Goal: Communication & Community: Answer question/provide support

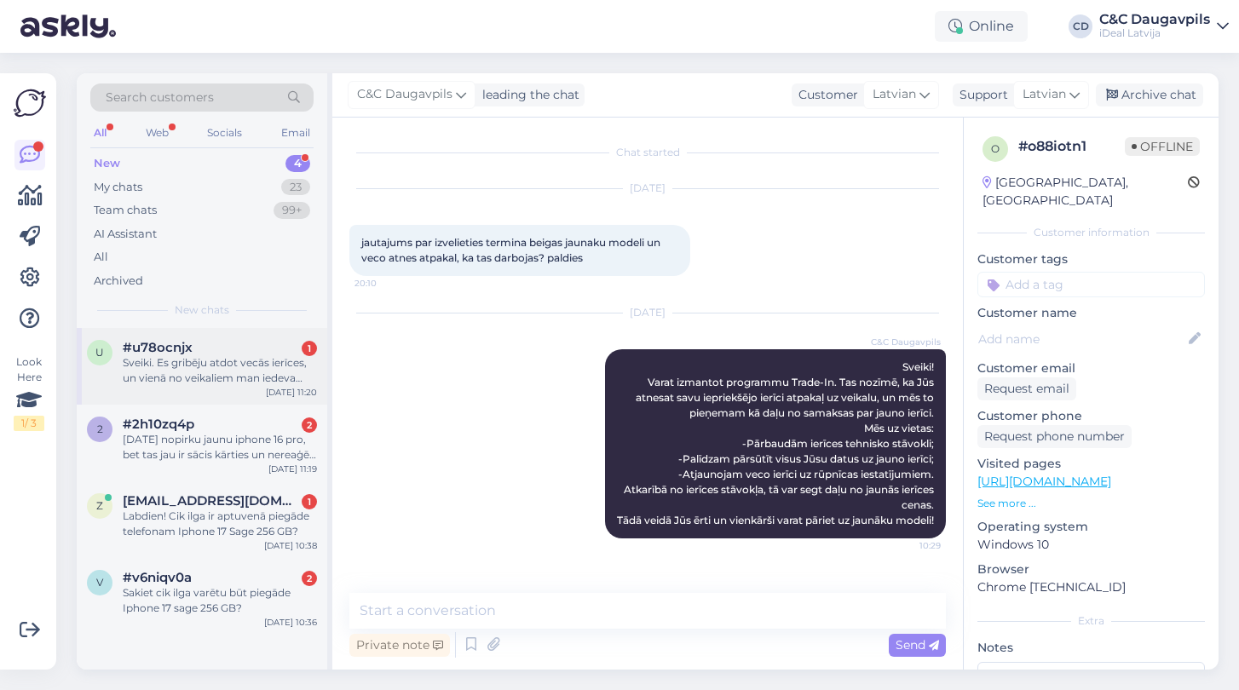
click at [186, 369] on div "Sveiki. Es gribēju atdot vecās ierīces, un vienā no veikaliem man iedeva uzlīmi…" at bounding box center [220, 370] width 194 height 31
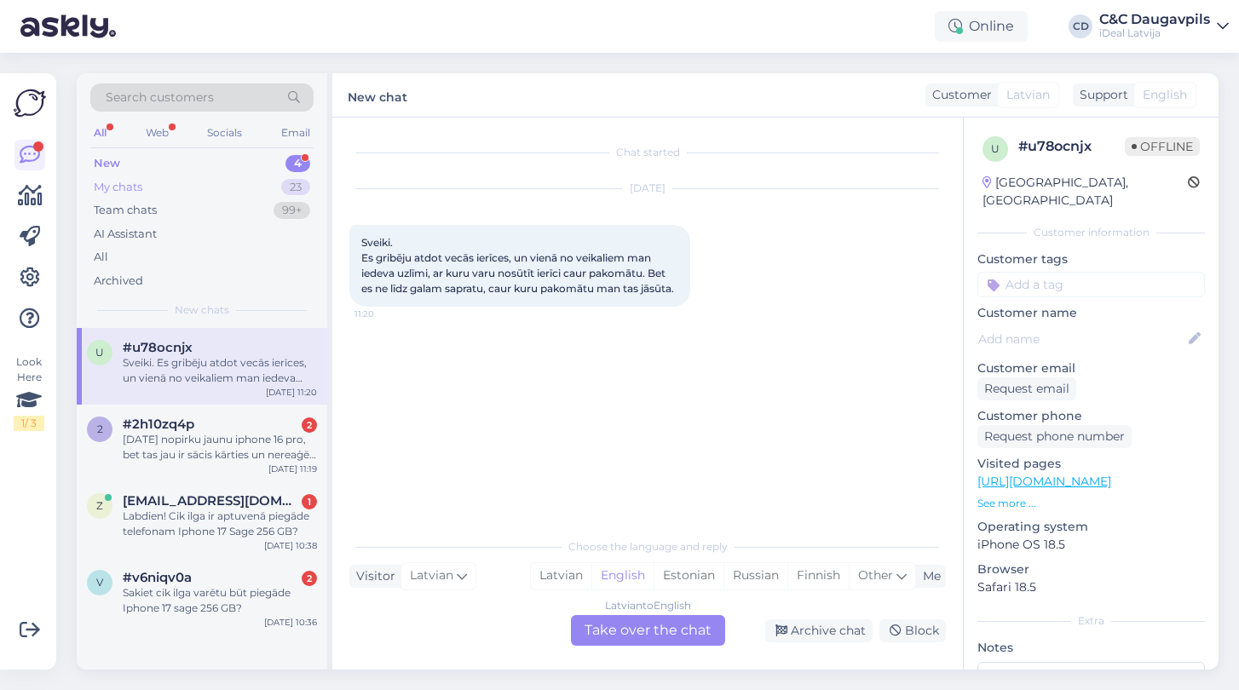
click at [116, 185] on div "My chats" at bounding box center [118, 187] width 49 height 17
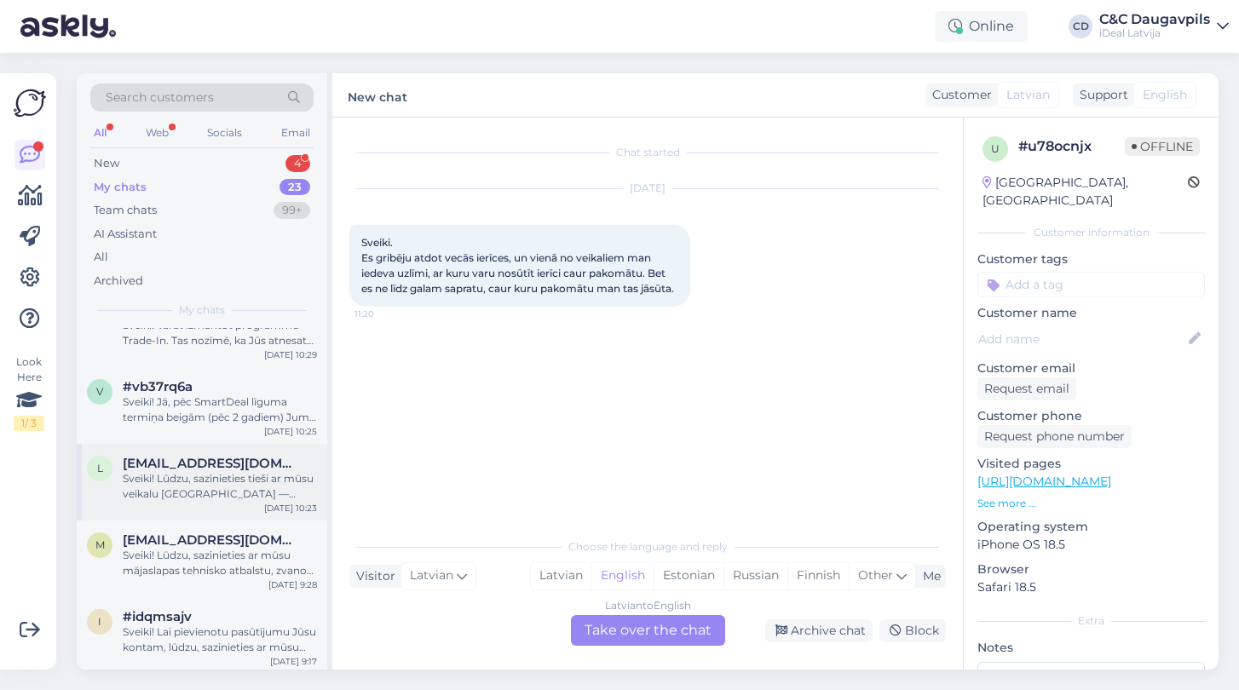
scroll to position [113, 0]
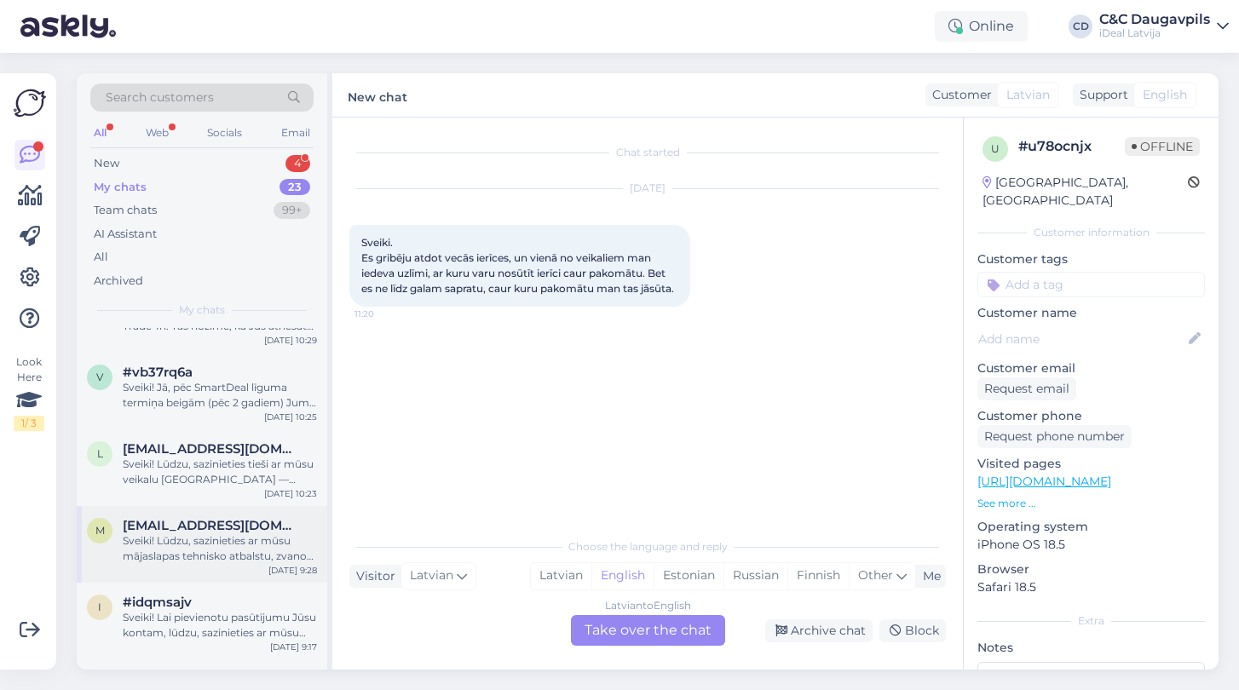
click at [199, 545] on div "Sveiki! Lūdzu, sazinieties ar mūsu mājaslapas tehnisko atbalstu, zvanot pa tālr…" at bounding box center [220, 548] width 194 height 31
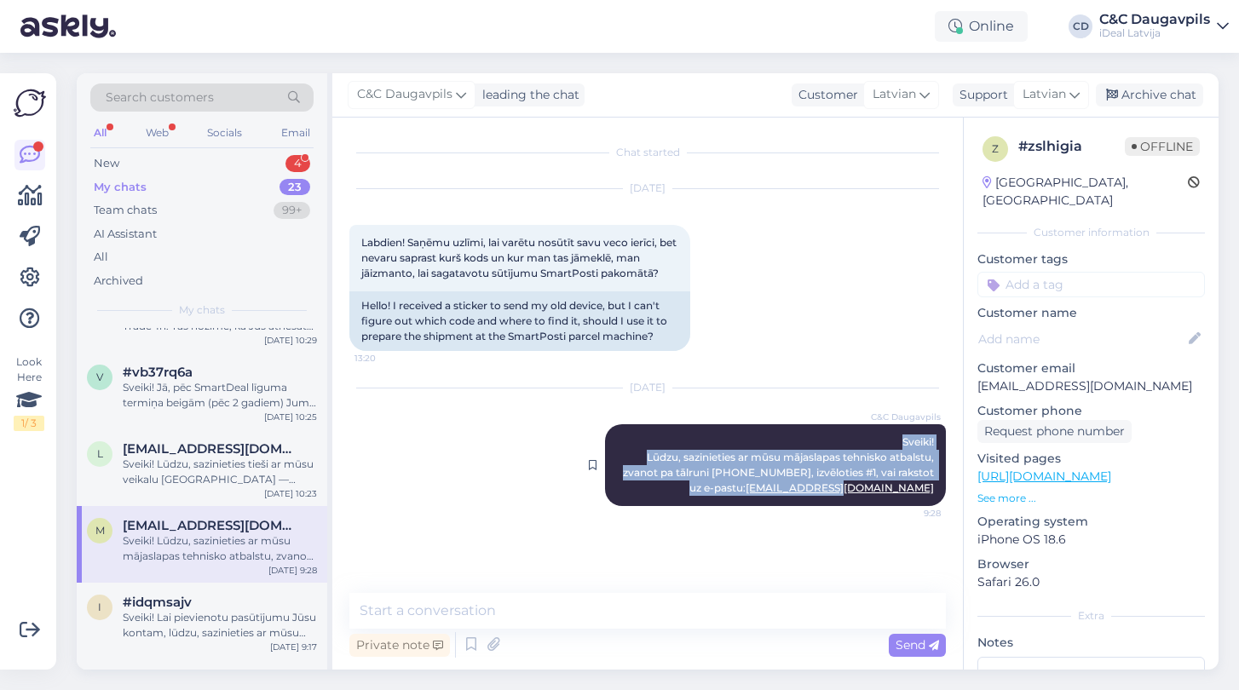
drag, startPoint x: 892, startPoint y: 442, endPoint x: 945, endPoint y: 491, distance: 71.8
click at [945, 491] on div "C&C Daugavpils Sveiki! Lūdzu, sazinieties ar mūsu mājaslapas tehnisko atbalstu,…" at bounding box center [775, 465] width 341 height 82
copy span "Sveiki! Lūdzu, sazinieties ar mūsu mājaslapas tehnisko atbalstu, zvanot pa tālr…"
click at [104, 158] on div "New" at bounding box center [107, 163] width 26 height 17
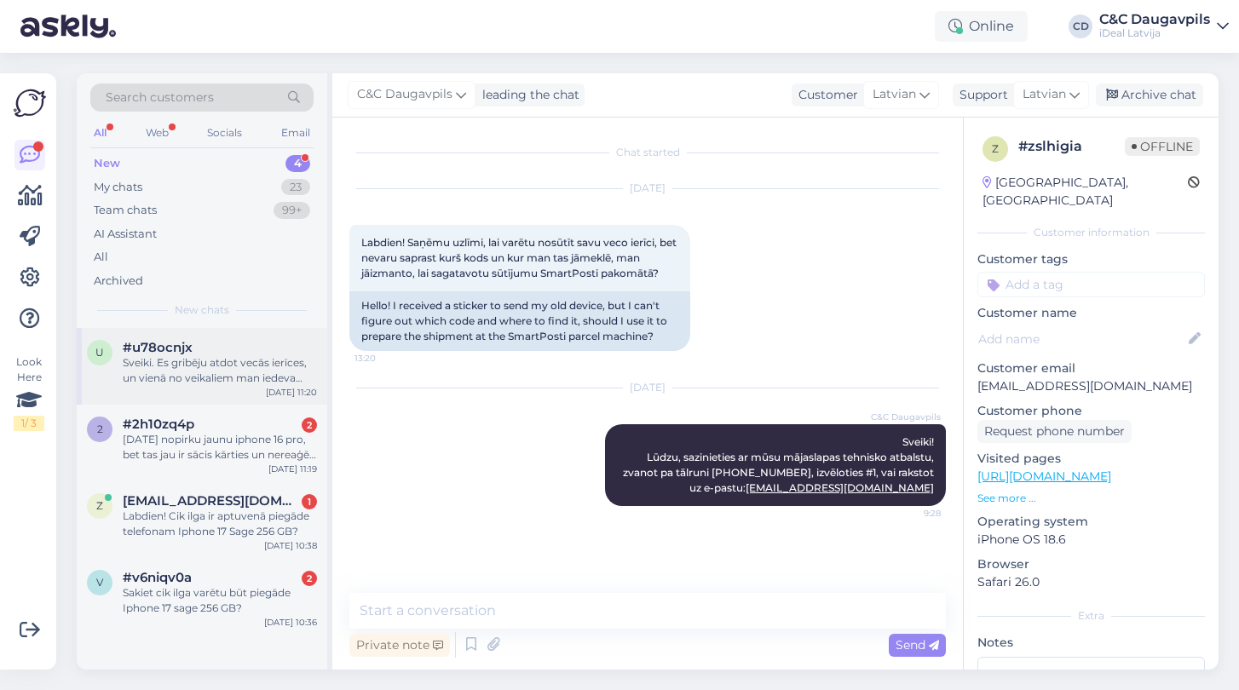
click at [201, 352] on div "#u78ocnjx" at bounding box center [220, 347] width 194 height 15
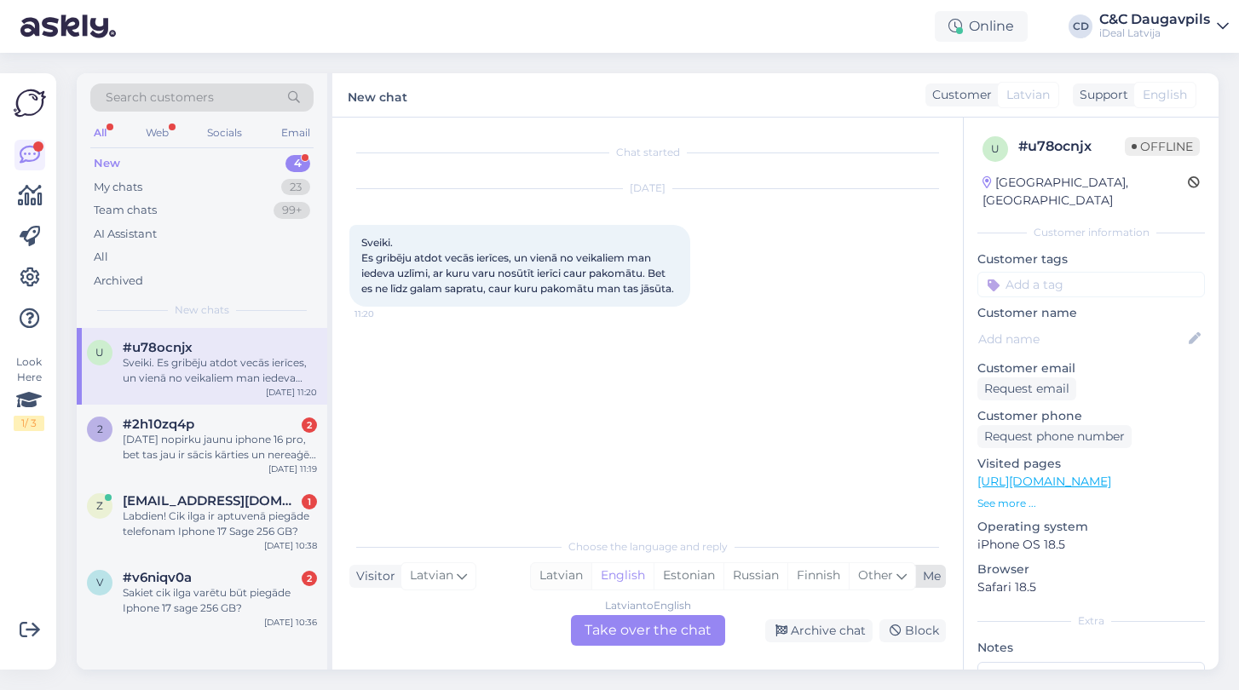
click at [567, 576] on div "Latvian" at bounding box center [561, 576] width 61 height 26
click at [639, 654] on div "Chat started [DATE] Sveiki. Es gribēju atdot vecās ierīces, un vienā no veikali…" at bounding box center [647, 394] width 631 height 552
click at [635, 636] on div "Latvian to Latvian Take over the chat" at bounding box center [648, 630] width 154 height 31
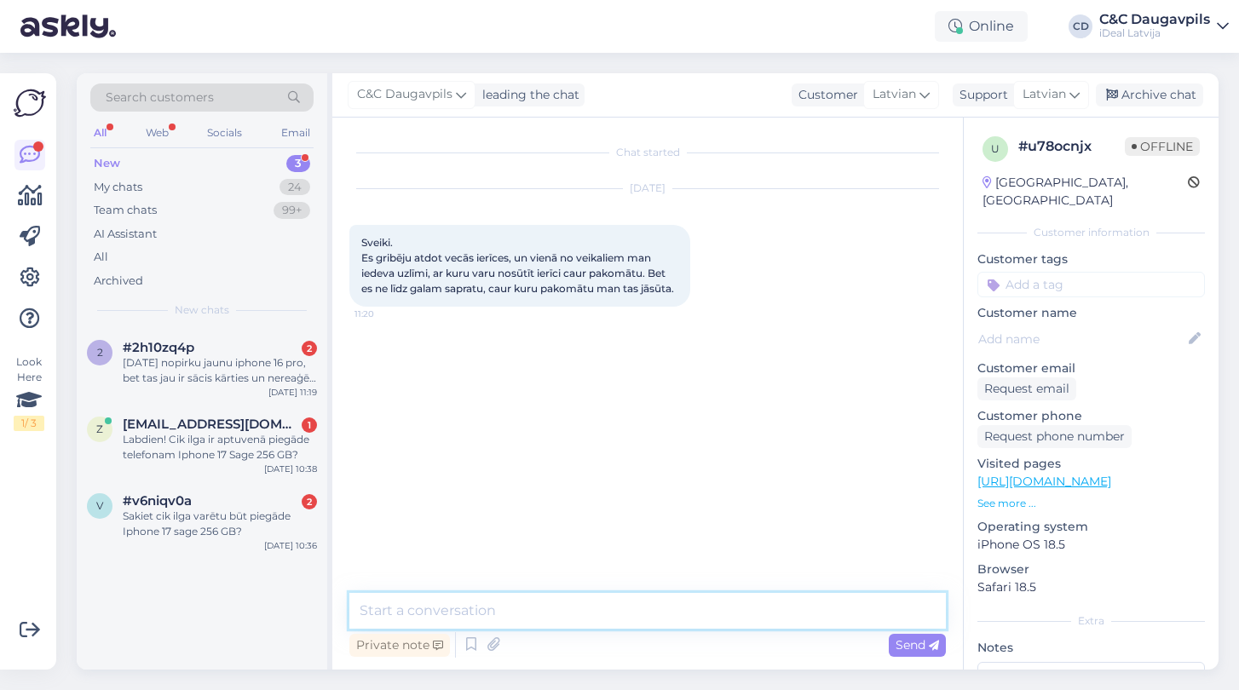
click at [545, 605] on textarea at bounding box center [647, 611] width 596 height 36
paste textarea "Sveiki! Lūdzu, sazinieties ar mūsu mājaslapas tehnisko atbalstu, zvanot pa tālr…"
type textarea "Sveiki! Lūdzu, sazinieties ar mūsu mājaslapas tehnisko atbalstu, zvanot pa tālr…"
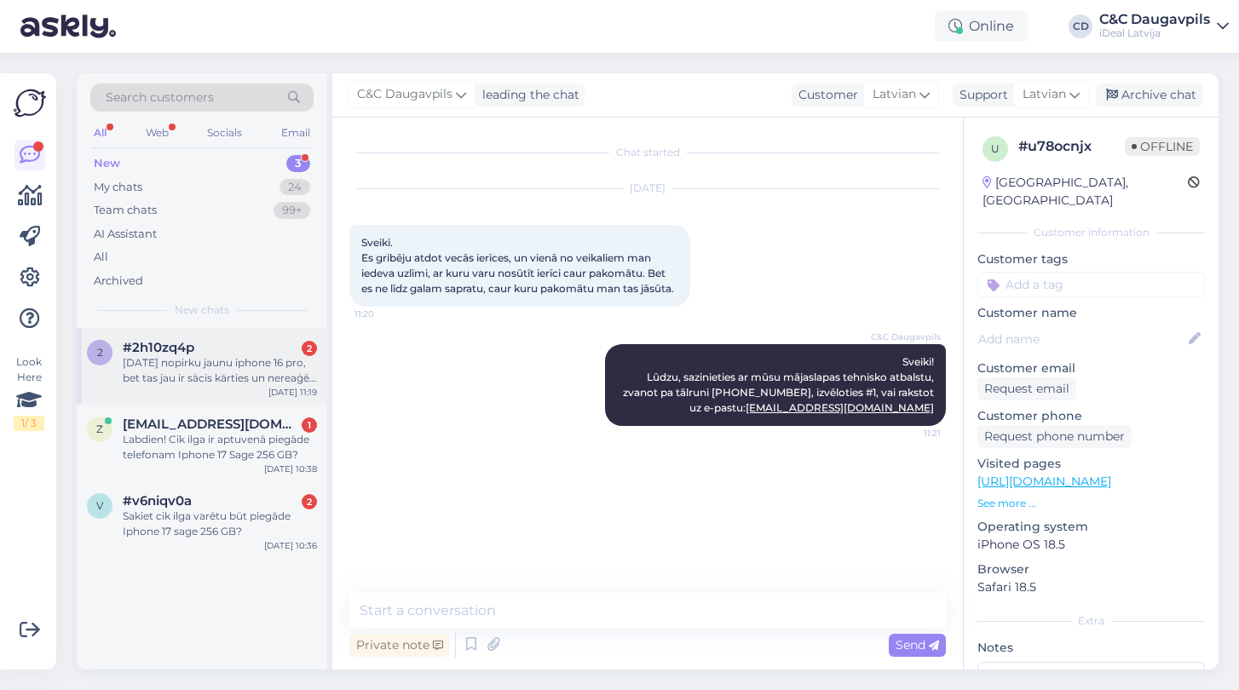
click at [142, 374] on div "[DATE] nopirku jaunu iphone 16 pro, bet tas jau ir sācis kārties un nereaģēt ik…" at bounding box center [220, 370] width 194 height 31
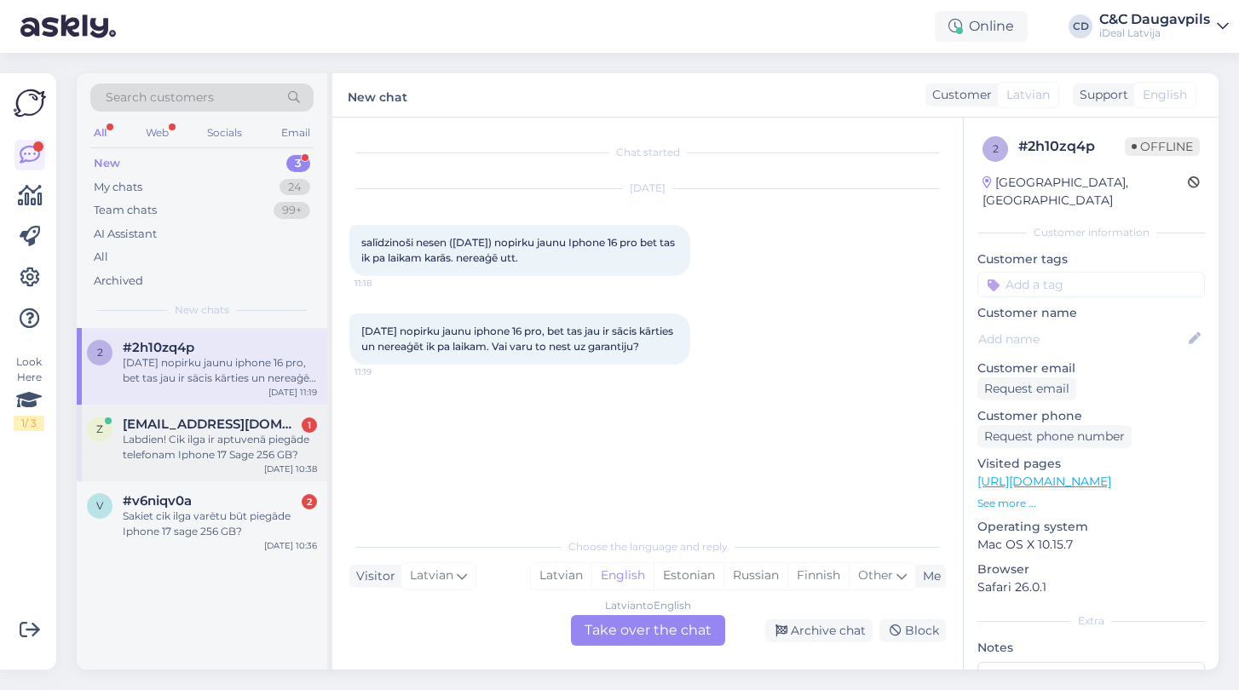
click at [130, 432] on div "Labdien! Cik ilga ir aptuvenā piegāde telefonam Iphone 17 Sage 256 GB?" at bounding box center [220, 447] width 194 height 31
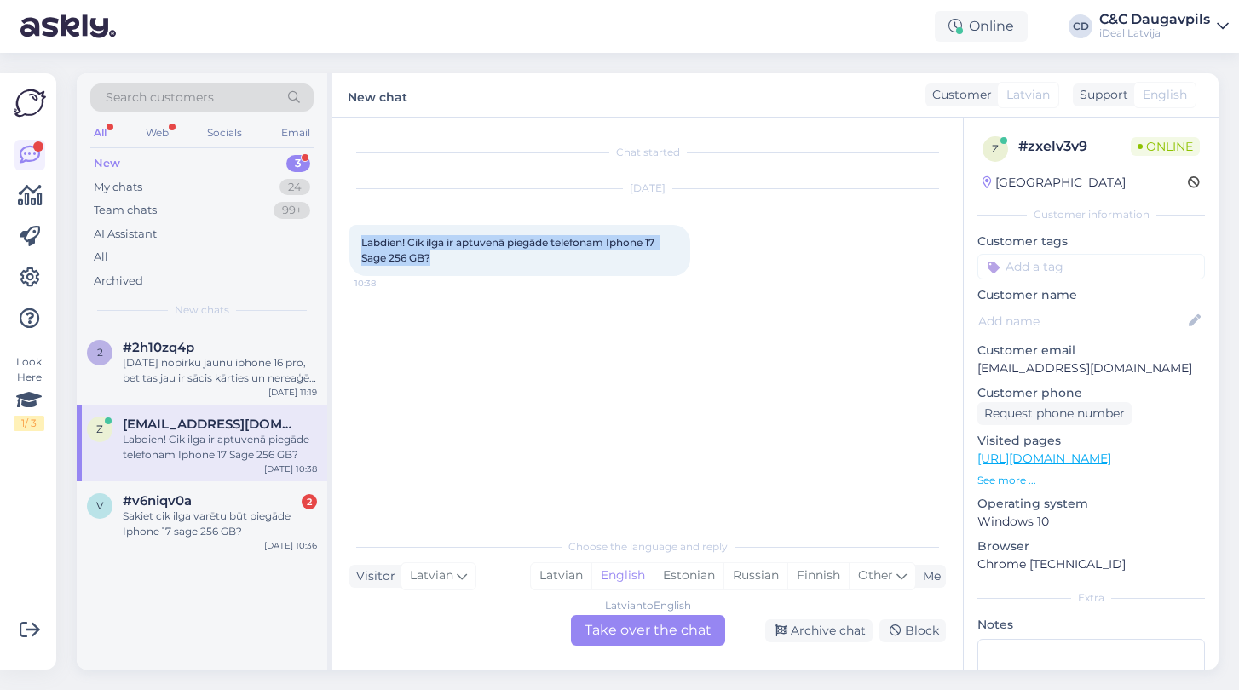
drag, startPoint x: 437, startPoint y: 259, endPoint x: 356, endPoint y: 239, distance: 83.3
click at [355, 239] on div "Labdien! Cik ilga ir aptuvenā piegāde telefonam Iphone 17 Sage 256 GB? 10:38" at bounding box center [519, 250] width 341 height 51
copy span "Labdien! Cik ilga ir aptuvenā piegāde telefonam Iphone 17 Sage 256 GB?"
click at [558, 575] on div "Latvian" at bounding box center [561, 576] width 61 height 26
click at [637, 643] on div "Latvian to Latvian Take over the chat" at bounding box center [648, 630] width 154 height 31
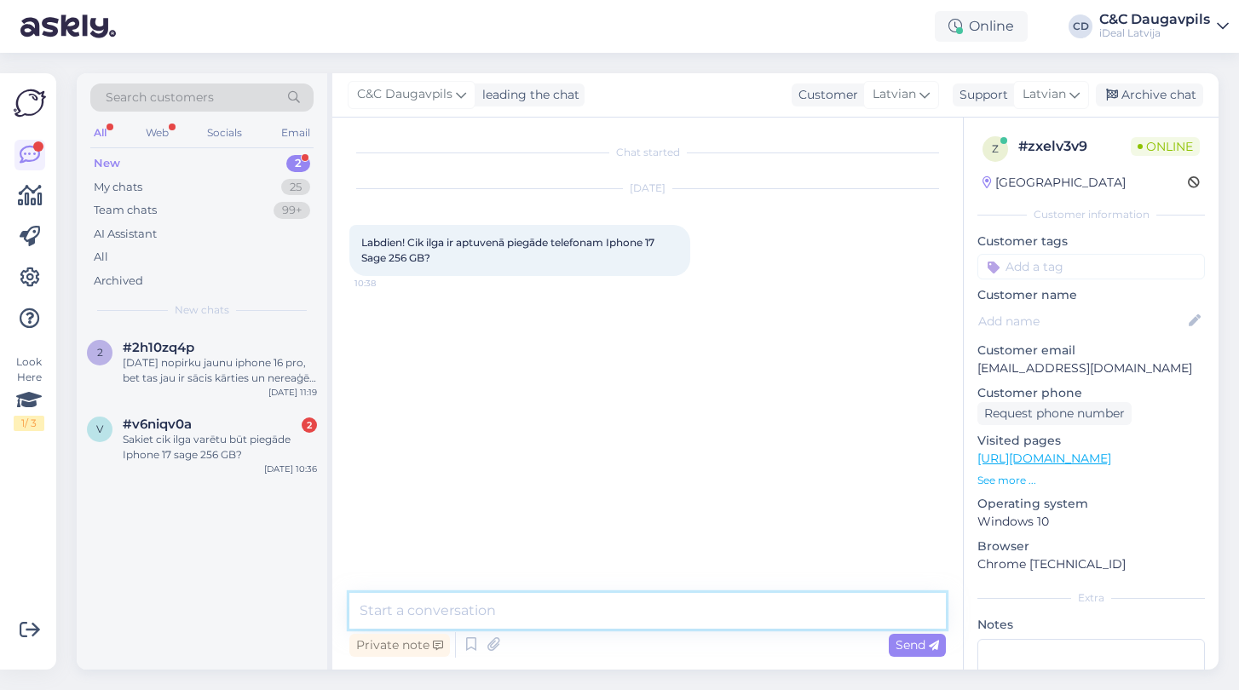
click at [395, 621] on textarea at bounding box center [647, 611] width 596 height 36
paste textarea "Labdien! Paldies par jautājumu. Šobrīd visas ierīces tiek izsniegtas tikai pēc …"
type textarea "Labdien! Paldies par jautājumu. Šobrīd visas ierīces tiek izsniegtas tikai pēc …"
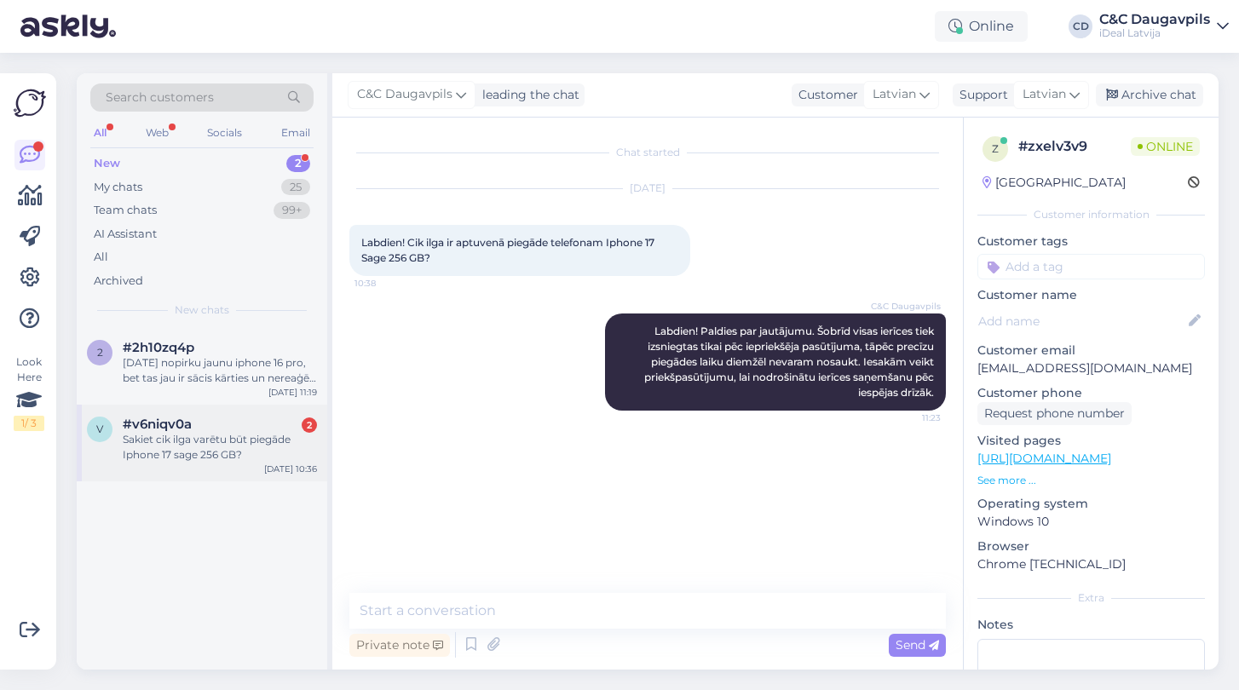
click at [218, 459] on div "Sakiet cik ilga varētu būt piegāde Iphone 17 sage 256 GB?" at bounding box center [220, 447] width 194 height 31
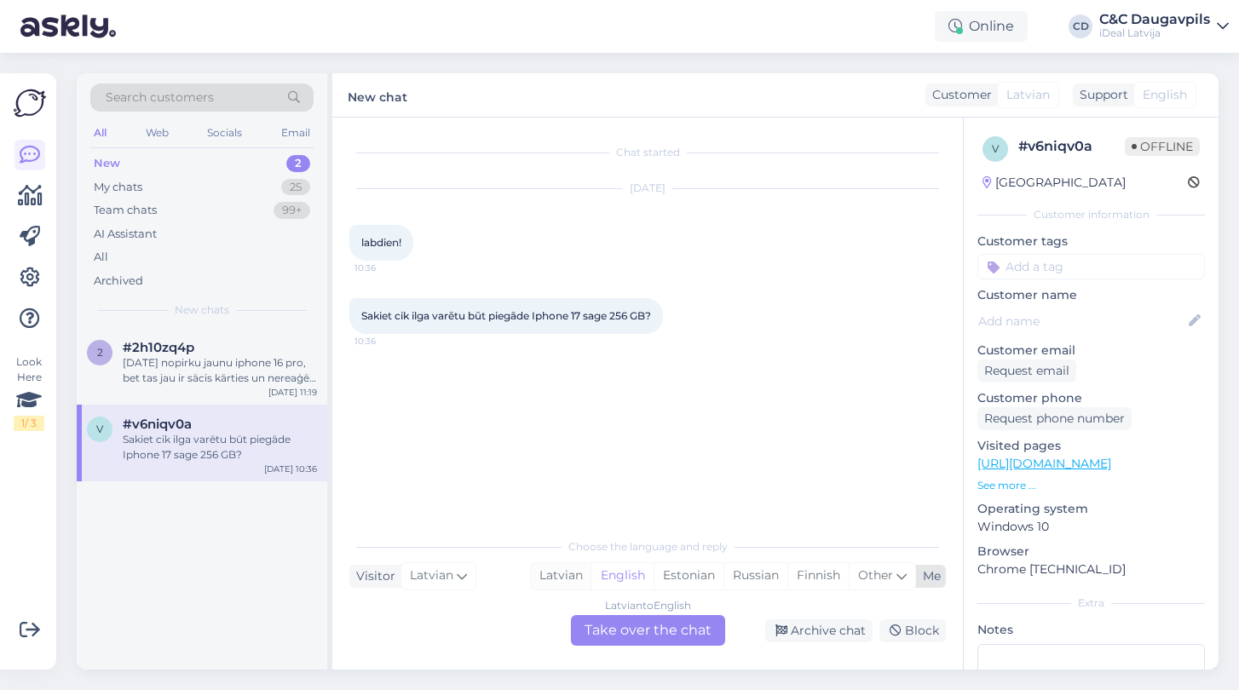
click at [550, 577] on div "Latvian" at bounding box center [561, 576] width 61 height 26
click at [643, 640] on div "Latvian to Latvian Take over the chat" at bounding box center [648, 630] width 154 height 31
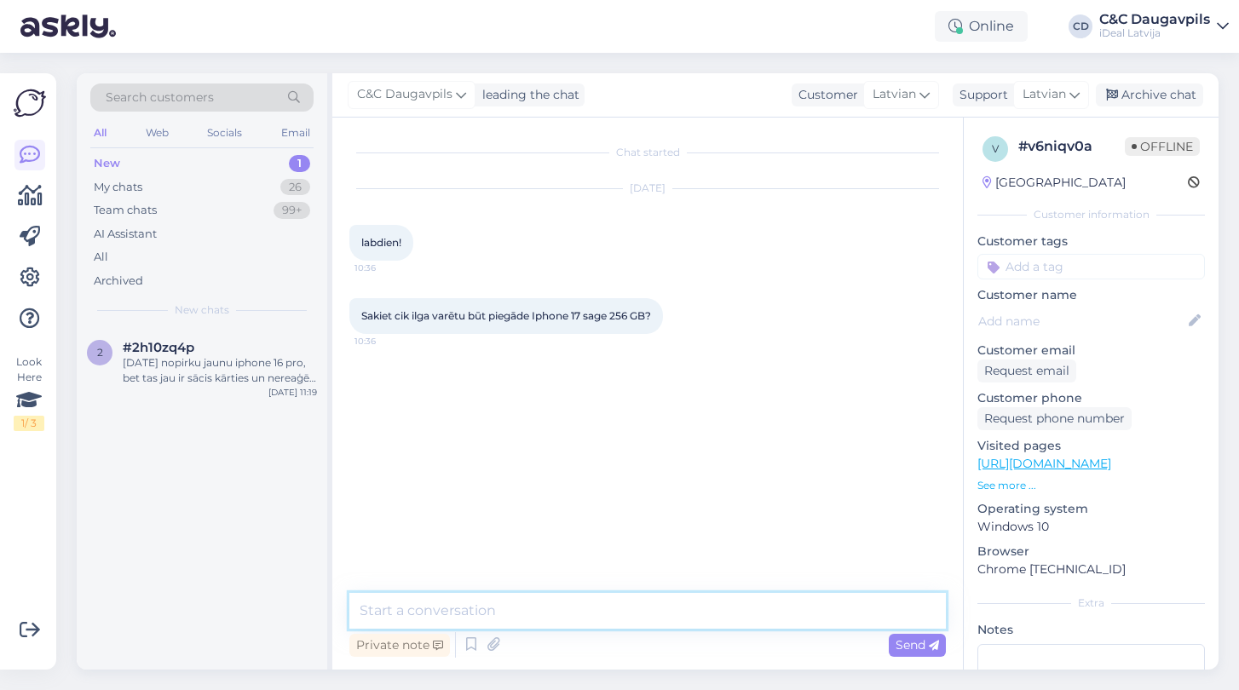
click at [578, 604] on textarea at bounding box center [647, 611] width 596 height 36
paste textarea "Labdien! Paldies par jautājumu. Šobrīd visas ierīces tiek izsniegtas tikai pēc …"
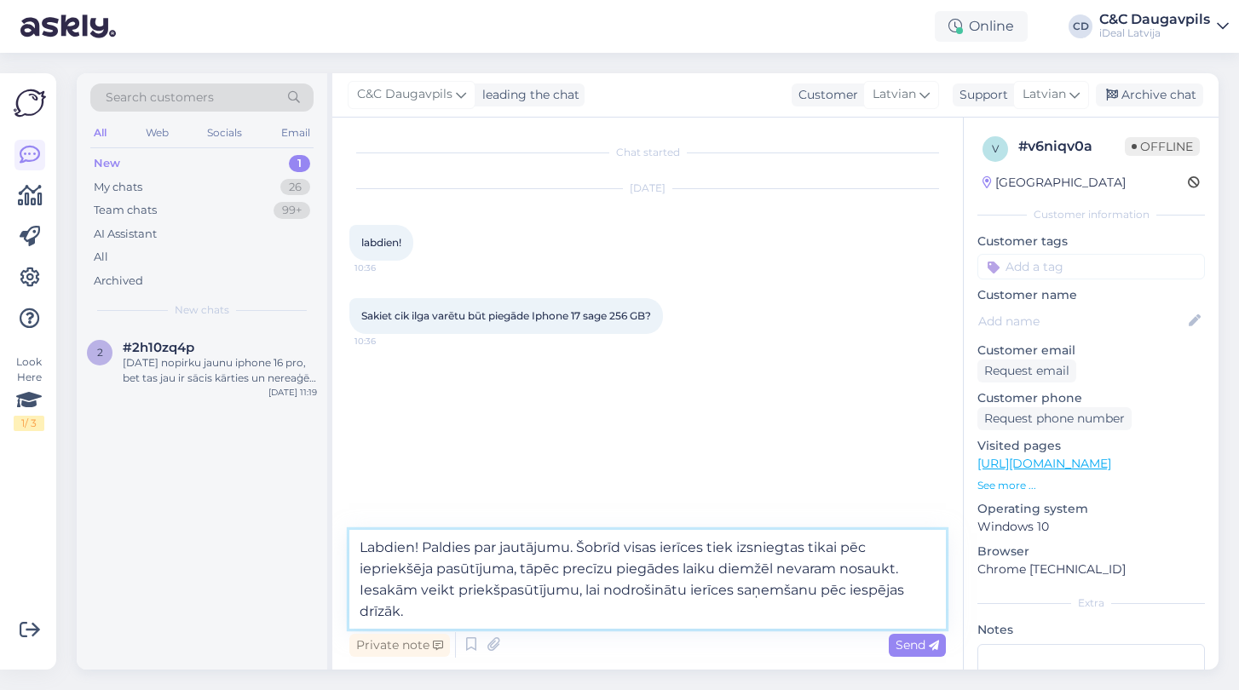
drag, startPoint x: 579, startPoint y: 550, endPoint x: 424, endPoint y: 543, distance: 156.1
click at [424, 543] on textarea "Labdien! Paldies par jautājumu. Šobrīd visas ierīces tiek izsniegtas tikai pēc …" at bounding box center [647, 579] width 596 height 99
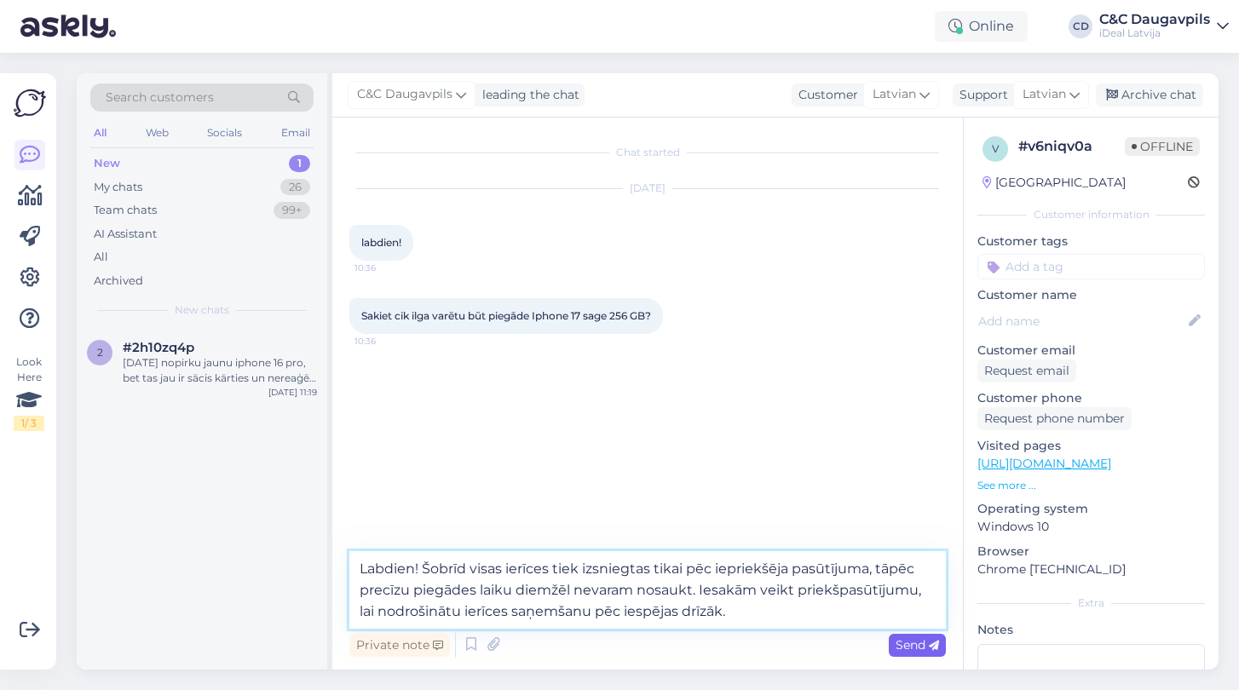
type textarea "Labdien! Šobrīd visas ierīces tiek izsniegtas tikai pēc iepriekšēja pasūtījuma,…"
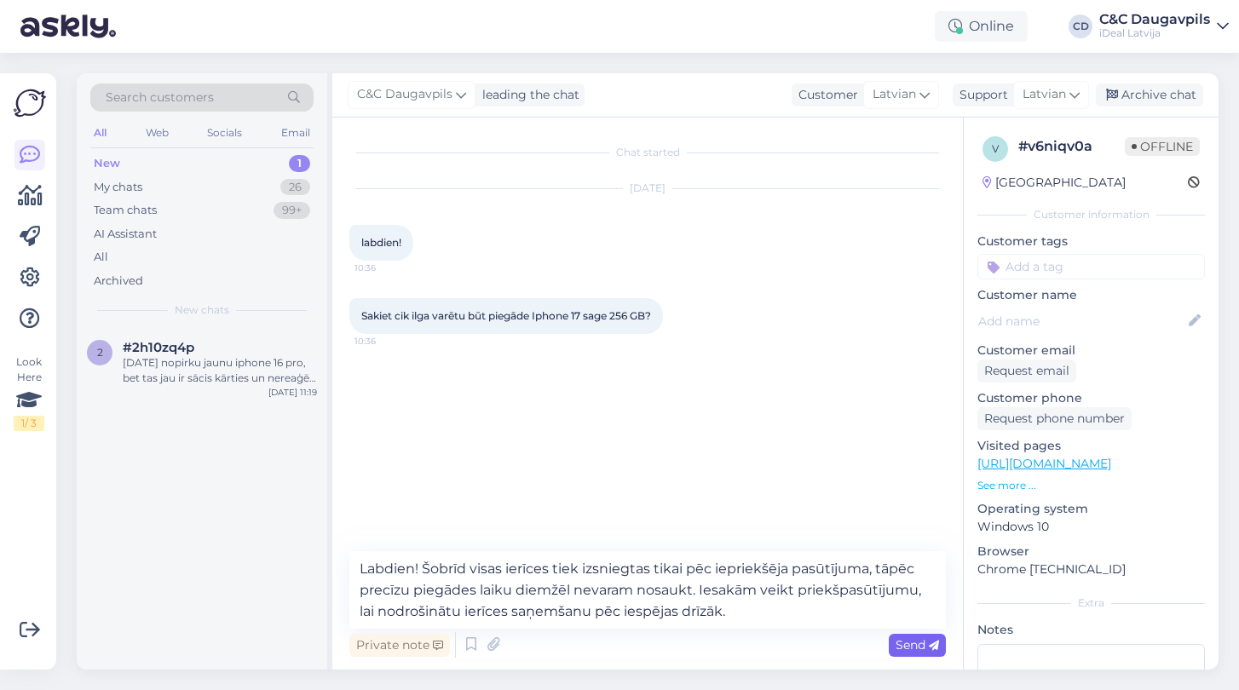
click at [898, 642] on span "Send" at bounding box center [917, 644] width 43 height 15
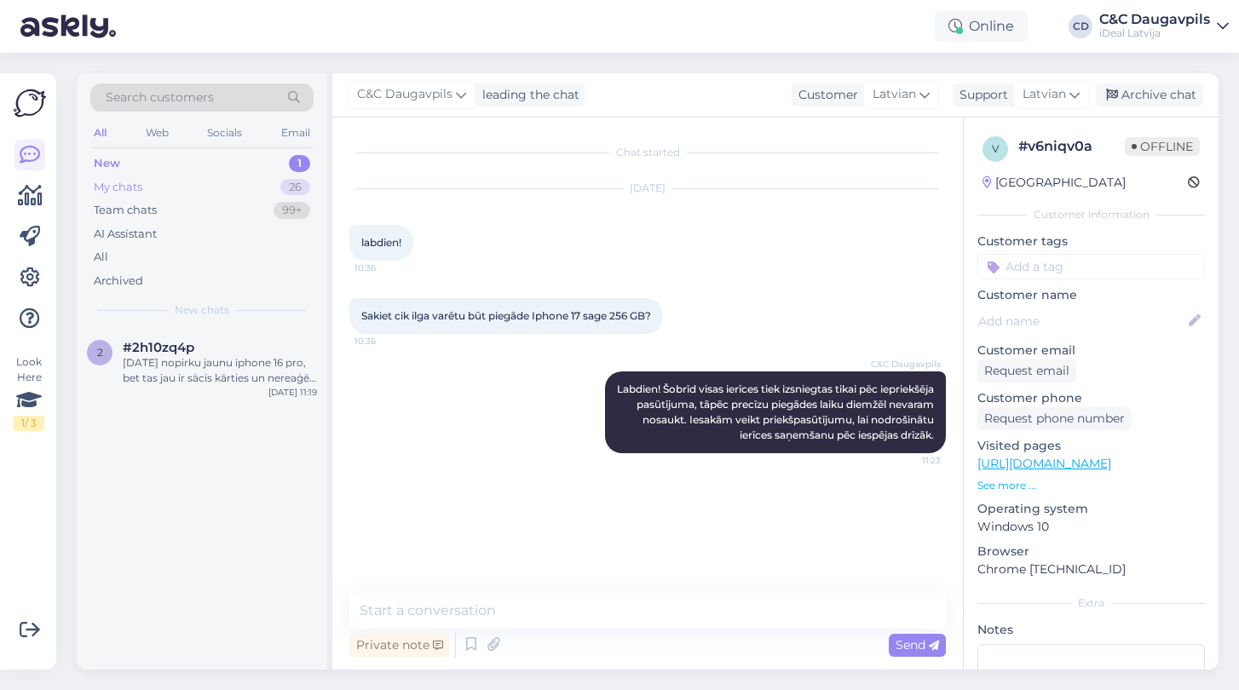
click at [130, 195] on div "My chats 26" at bounding box center [201, 188] width 223 height 24
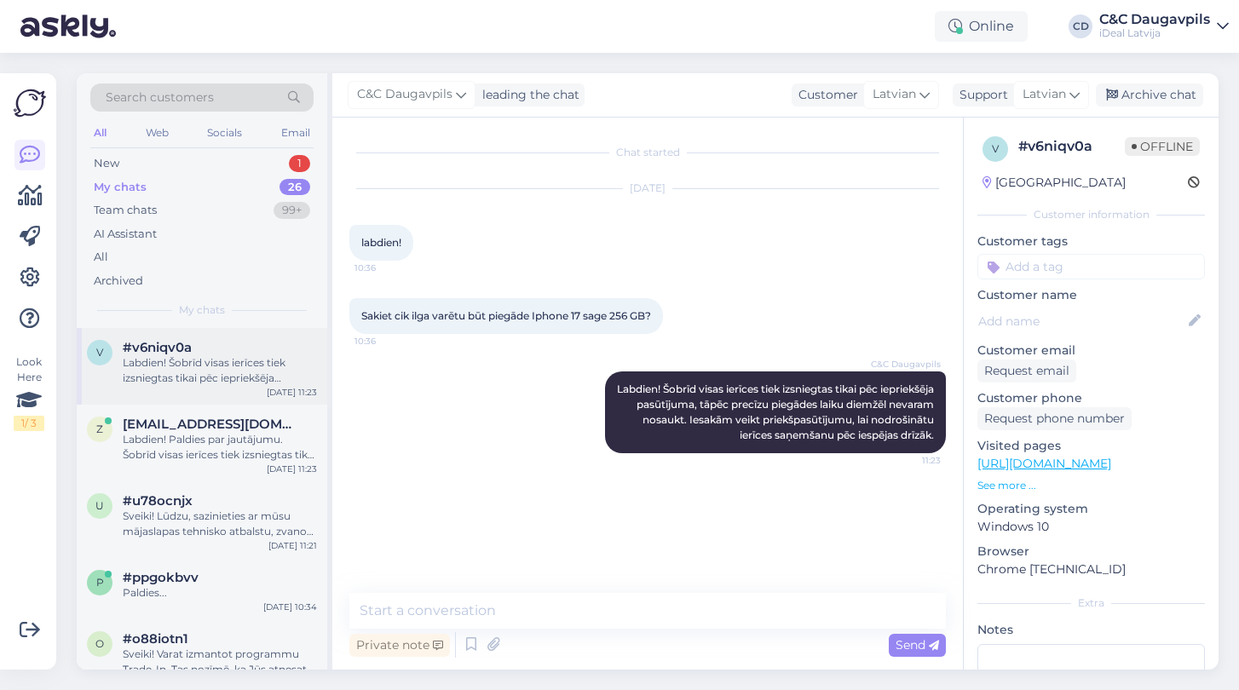
click at [177, 350] on span "#v6niqv0a" at bounding box center [157, 347] width 69 height 15
click at [193, 435] on div "Labdien! Paldies par jautājumu. Šobrīd visas ierīces tiek izsniegtas tikai pēc …" at bounding box center [220, 447] width 194 height 31
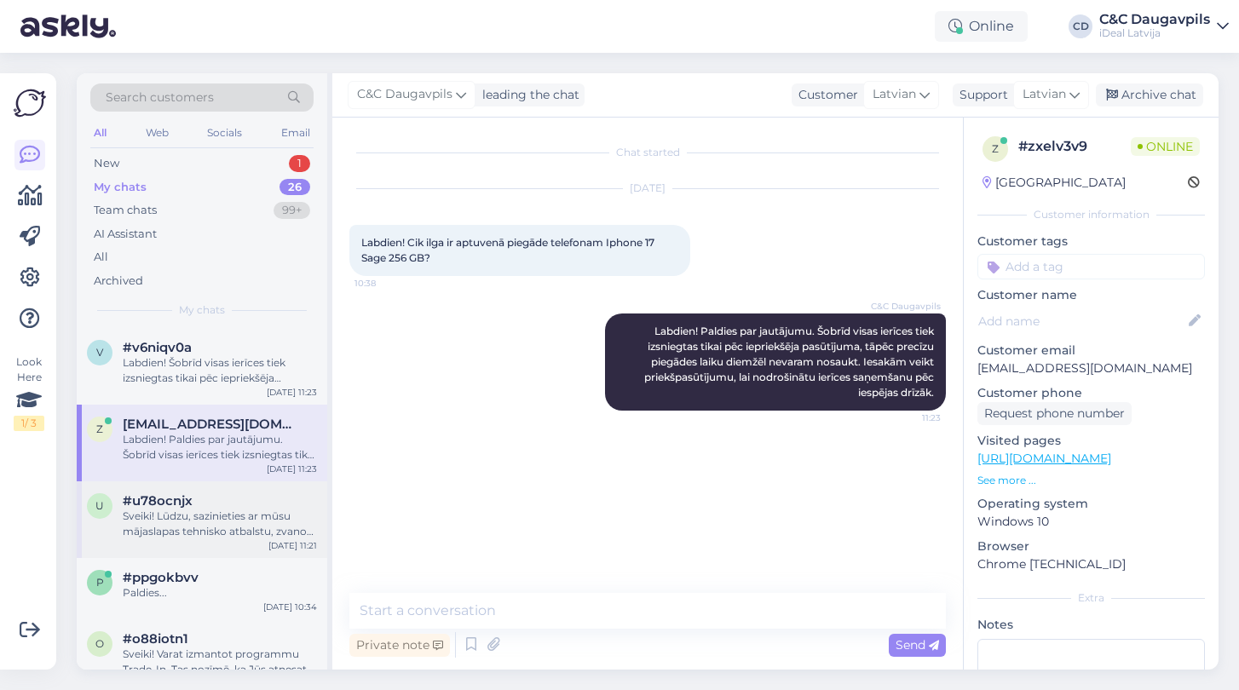
click at [185, 510] on div "Sveiki! Lūdzu, sazinieties ar mūsu mājaslapas tehnisko atbalstu, zvanot pa tālr…" at bounding box center [220, 524] width 194 height 31
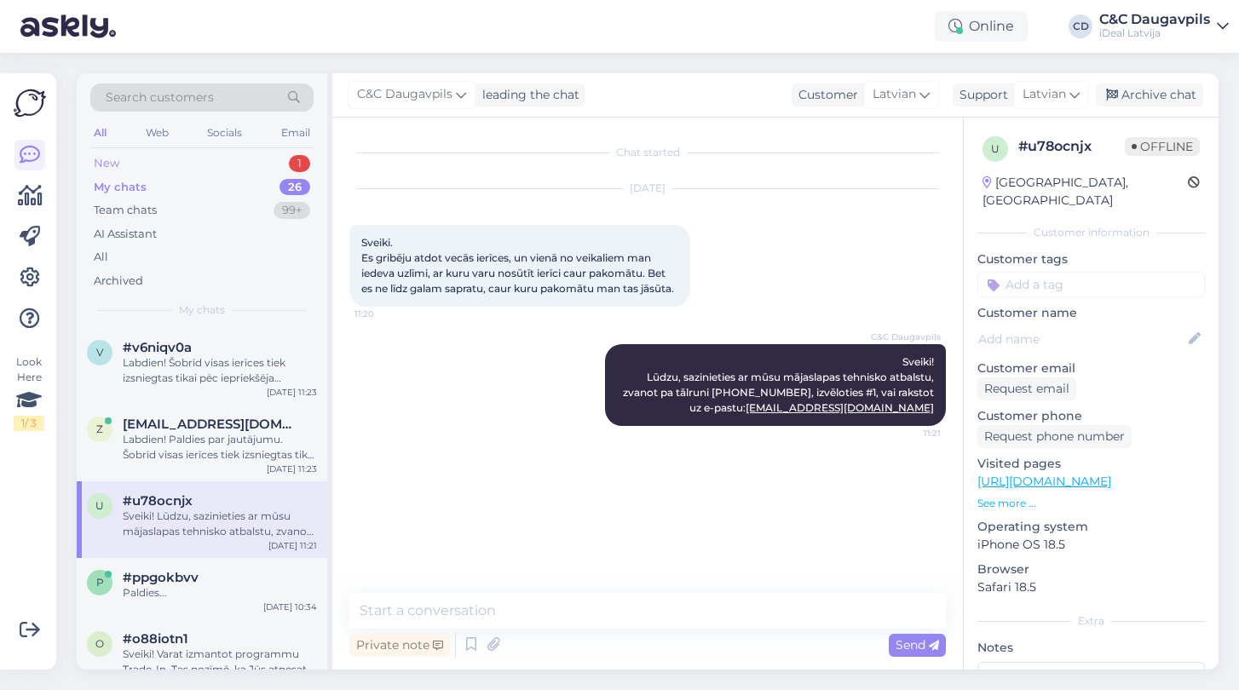
click at [111, 167] on div "New" at bounding box center [107, 163] width 26 height 17
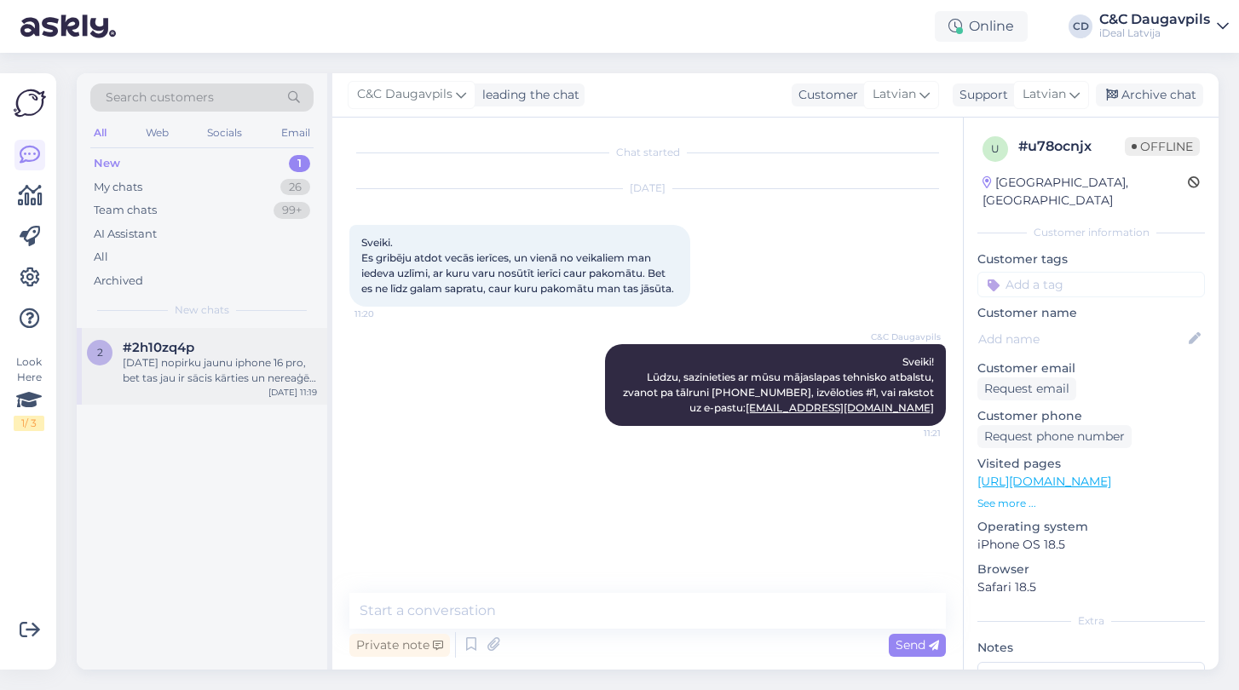
click at [265, 386] on div "2 #2h10zq4p [DATE] nopirku jaunu iphone 16 pro, bet tas jau ir sācis kārties un…" at bounding box center [202, 366] width 251 height 77
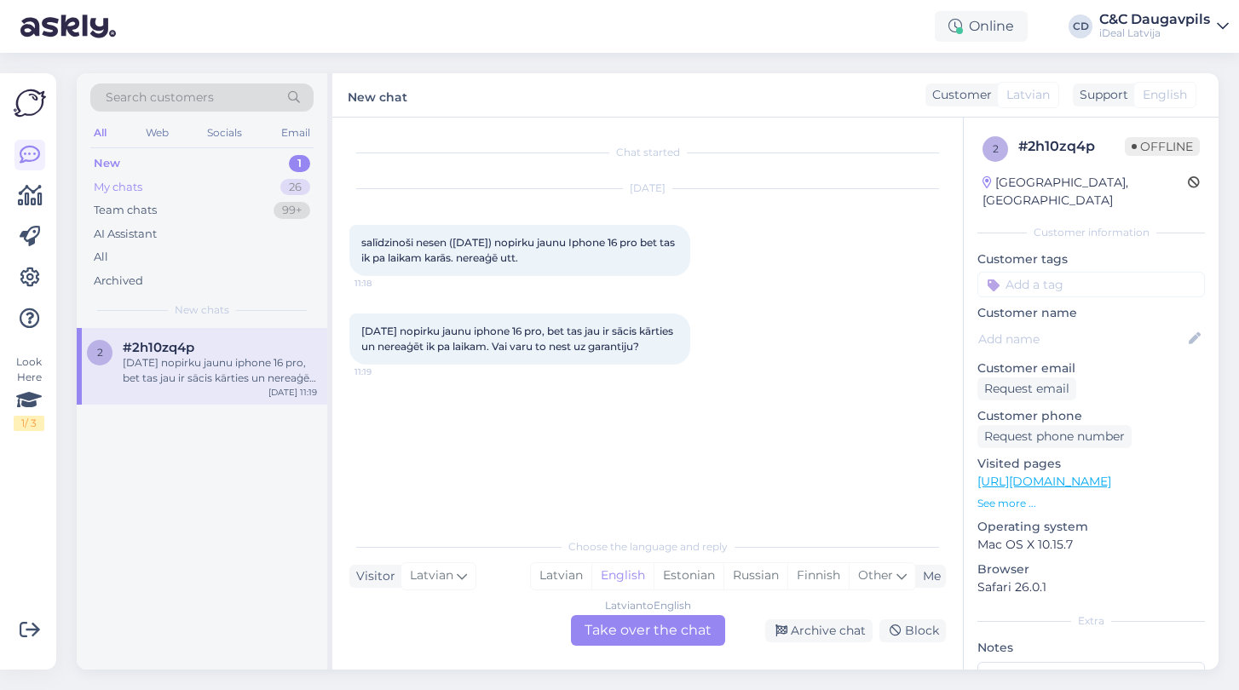
click at [139, 183] on div "My chats" at bounding box center [118, 187] width 49 height 17
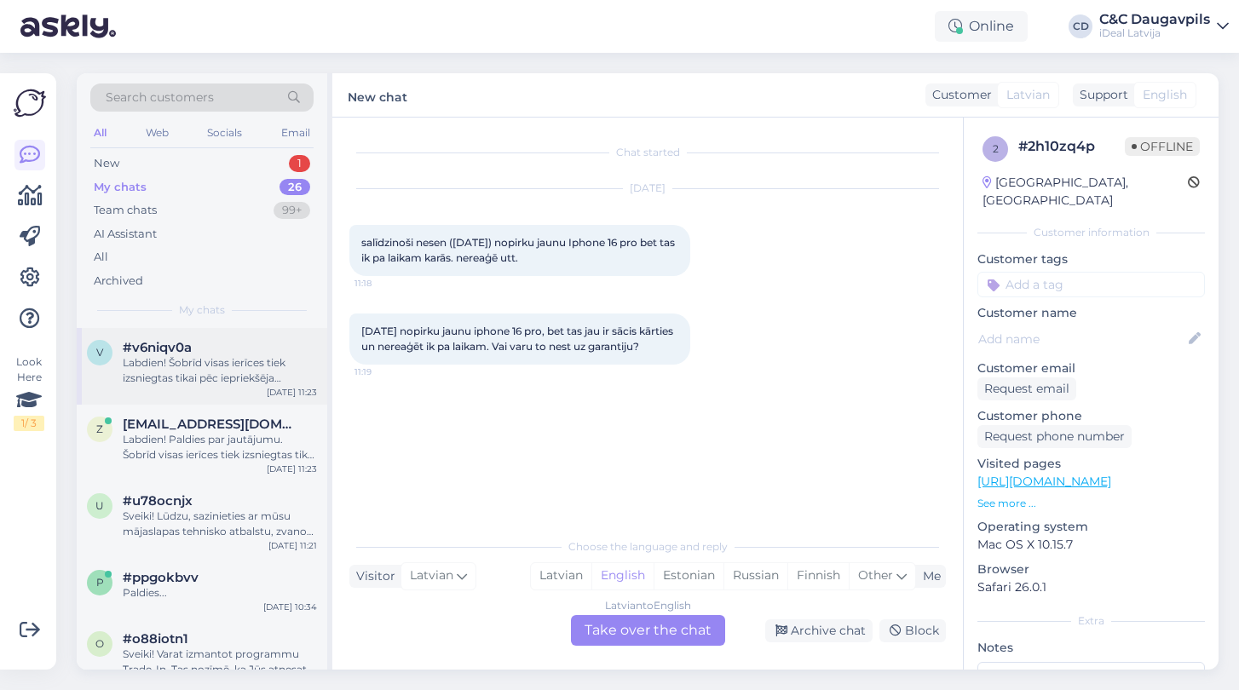
click at [193, 374] on div "Labdien! Šobrīd visas ierīces tiek izsniegtas tikai pēc iepriekšēja pasūtījuma,…" at bounding box center [220, 370] width 194 height 31
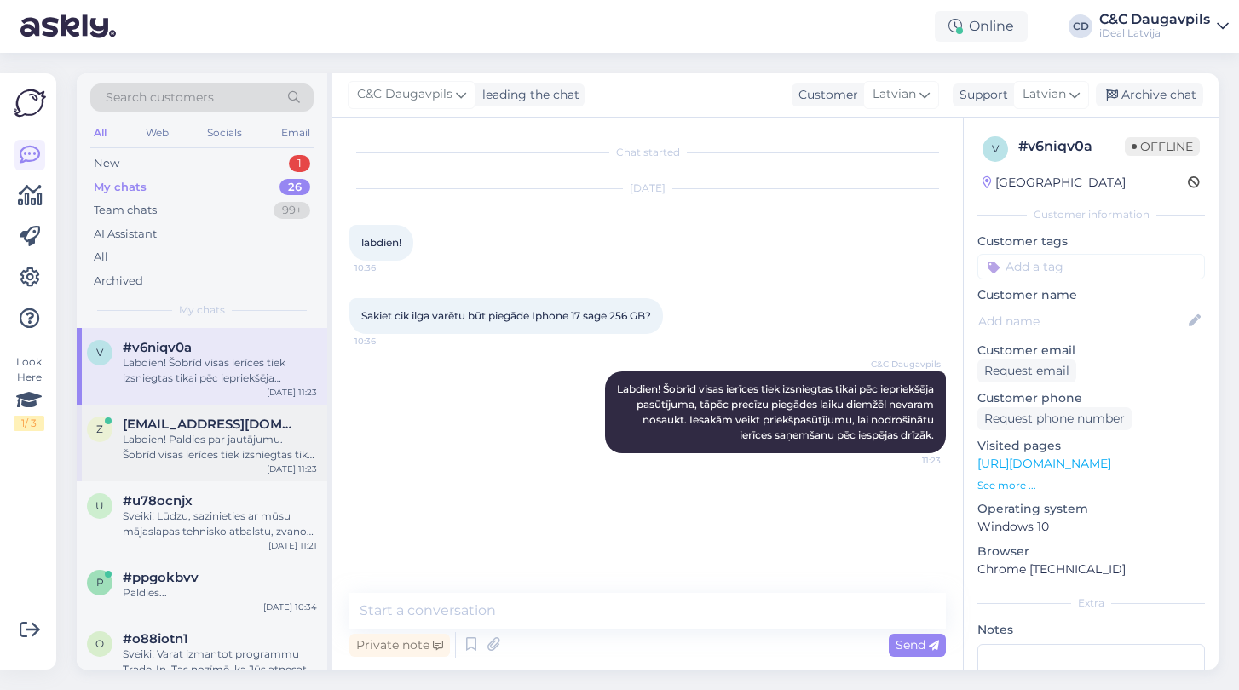
click at [193, 458] on div "Labdien! Paldies par jautājumu. Šobrīd visas ierīces tiek izsniegtas tikai pēc …" at bounding box center [220, 447] width 194 height 31
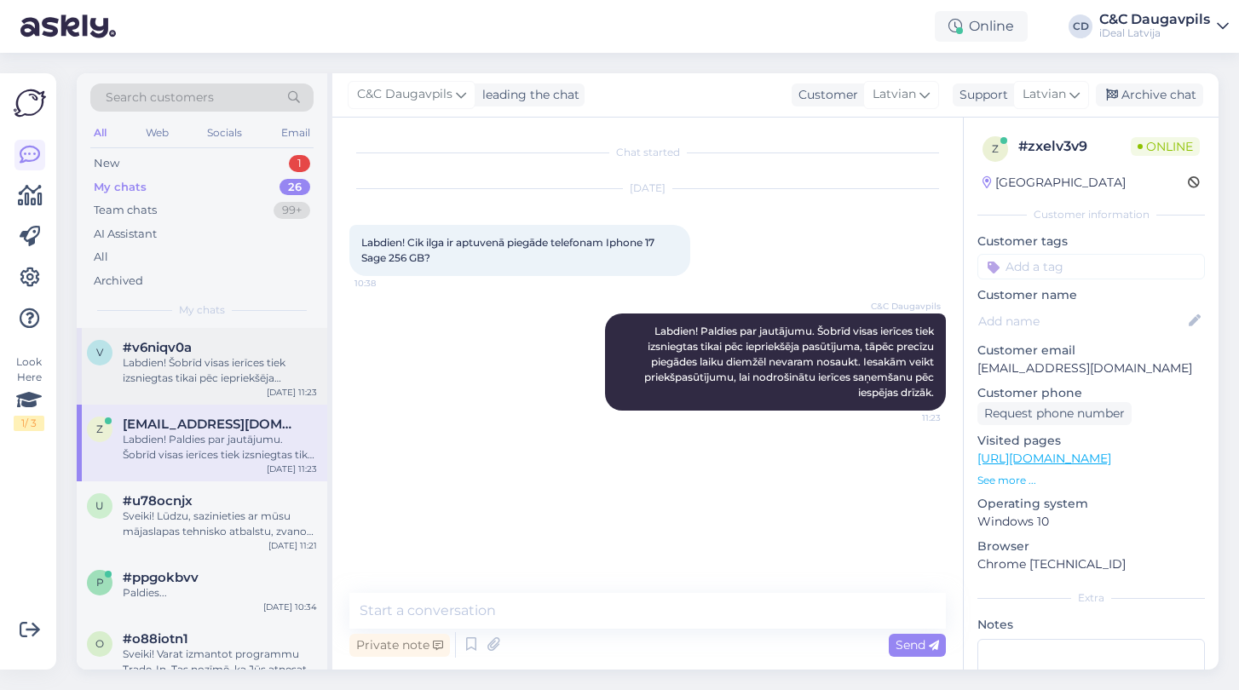
click at [192, 372] on div "Labdien! Šobrīd visas ierīces tiek izsniegtas tikai pēc iepriekšēja pasūtījuma,…" at bounding box center [220, 370] width 194 height 31
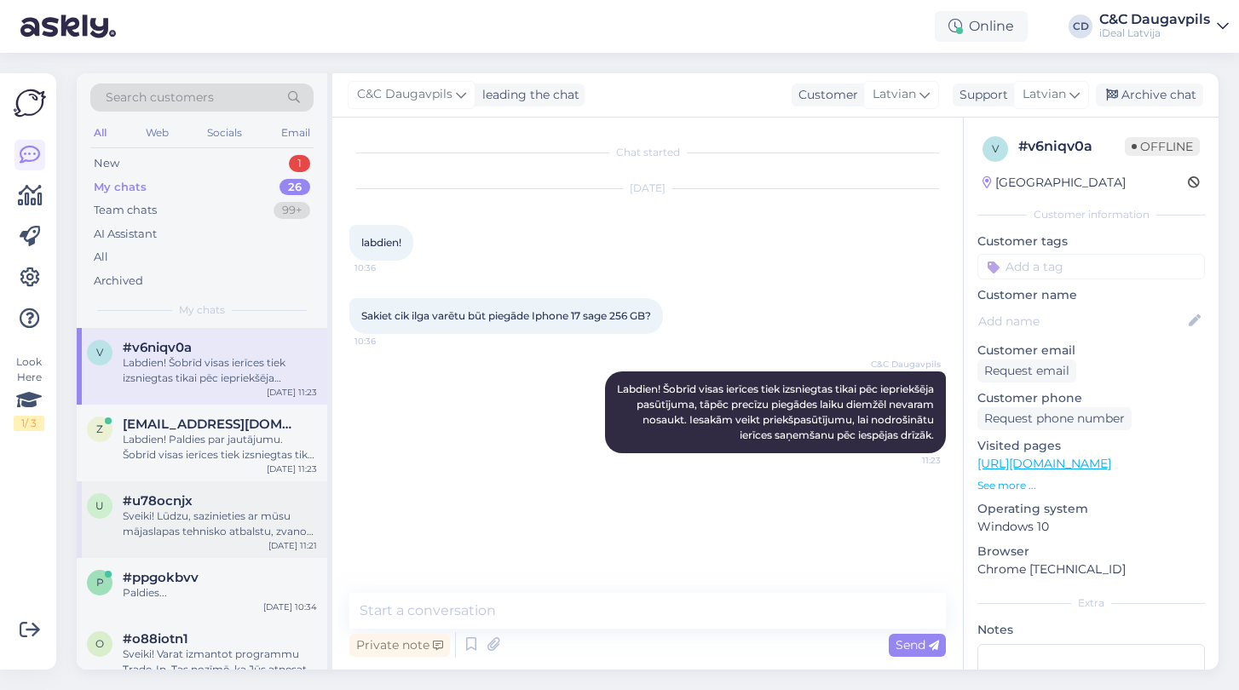
click at [202, 533] on div "Sveiki! Lūdzu, sazinieties ar mūsu mājaslapas tehnisko atbalstu, zvanot pa tālr…" at bounding box center [220, 524] width 194 height 31
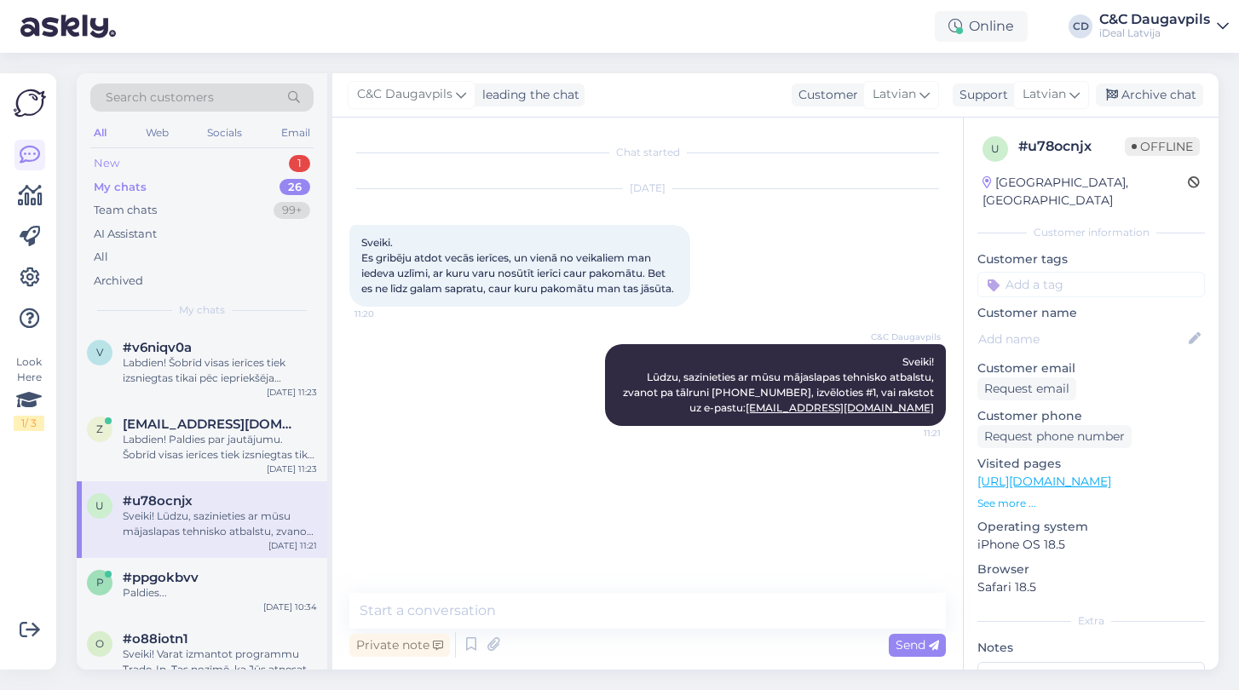
click at [108, 153] on div "New 1" at bounding box center [201, 164] width 223 height 24
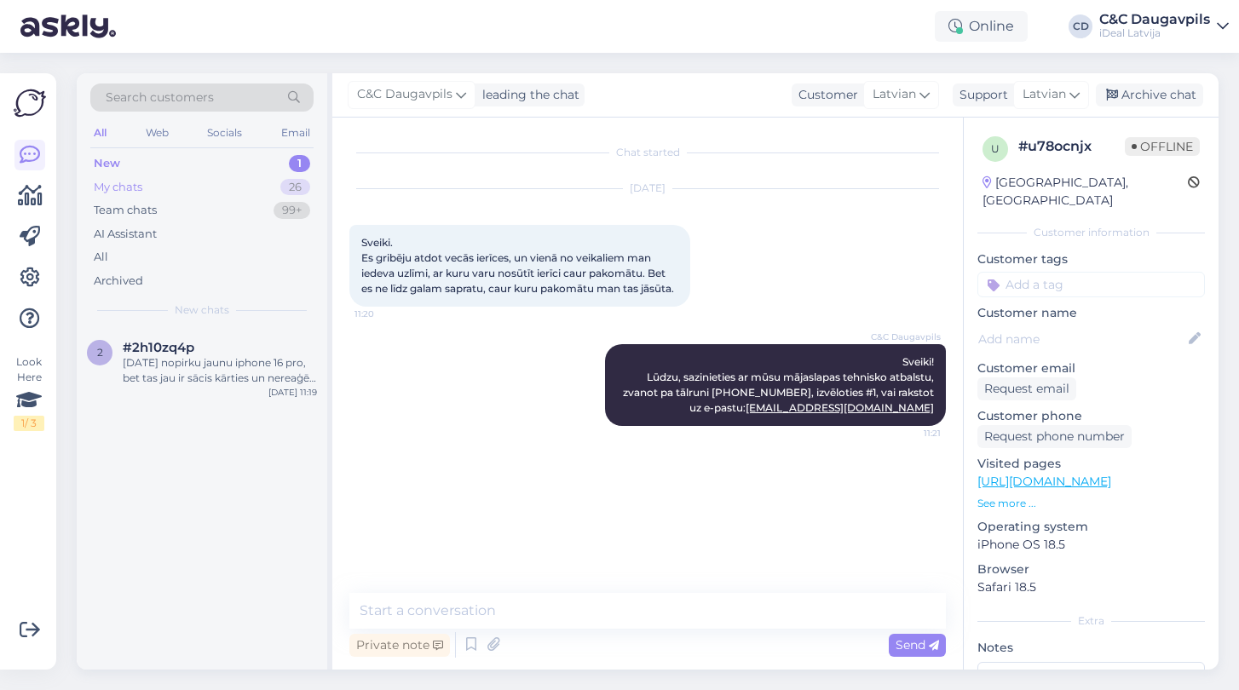
click at [118, 180] on div "My chats" at bounding box center [118, 187] width 49 height 17
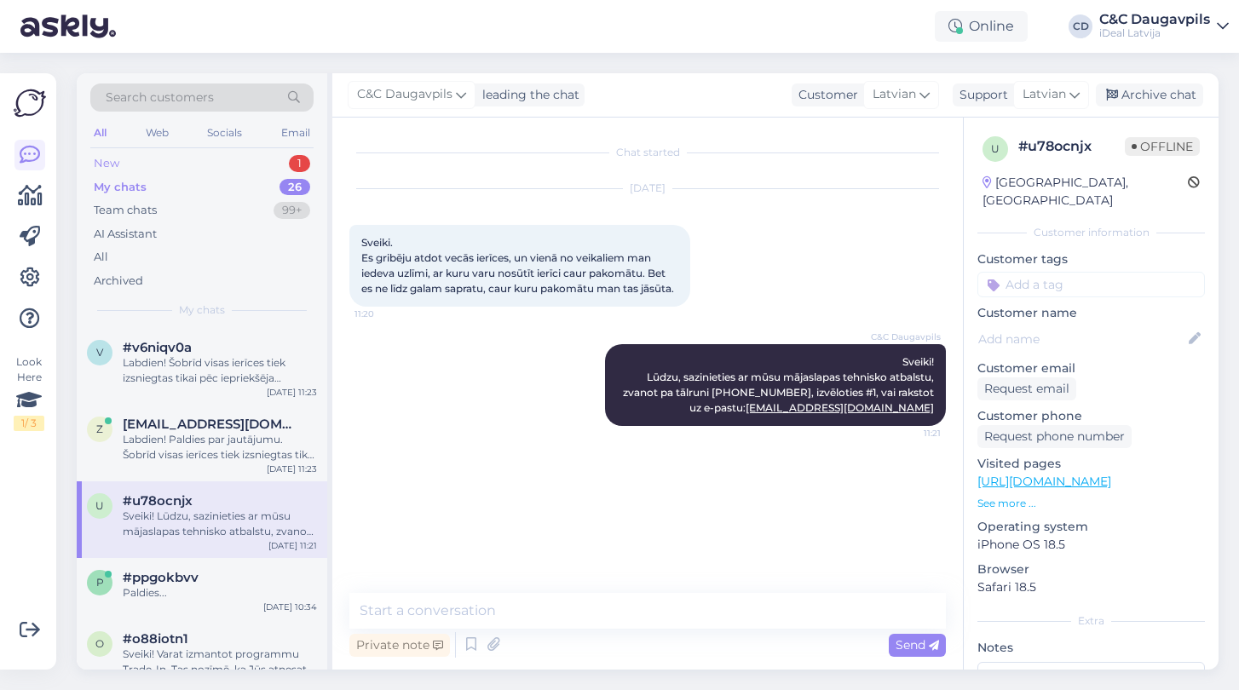
click at [115, 162] on div "New" at bounding box center [107, 163] width 26 height 17
